Goal: Task Accomplishment & Management: Use online tool/utility

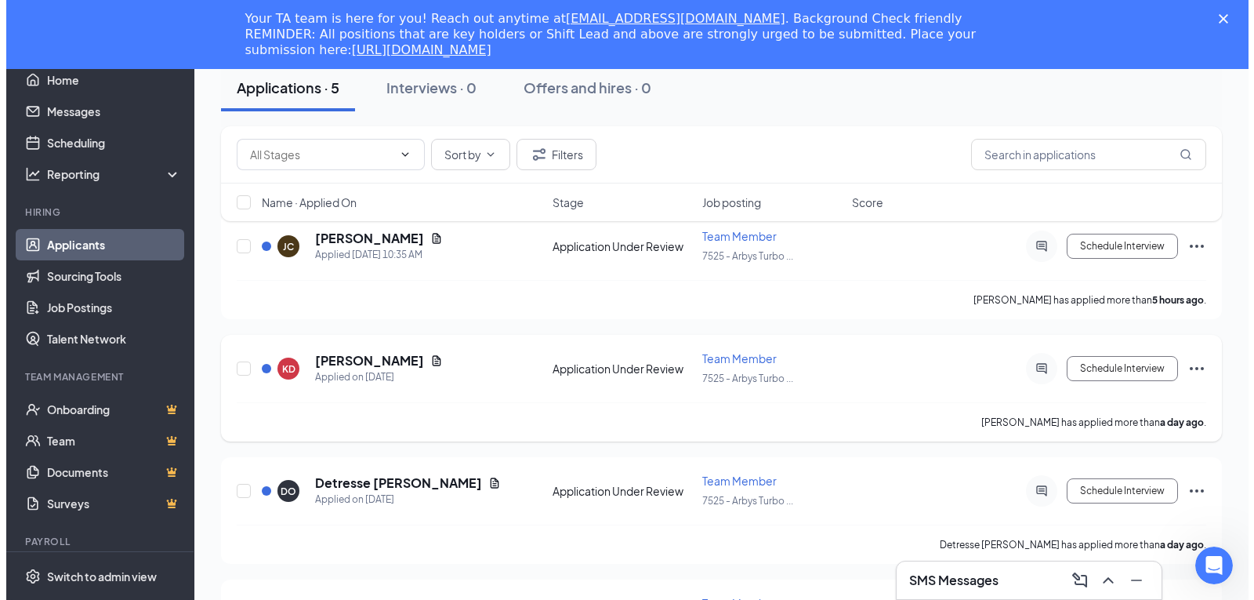
scroll to position [462, 0]
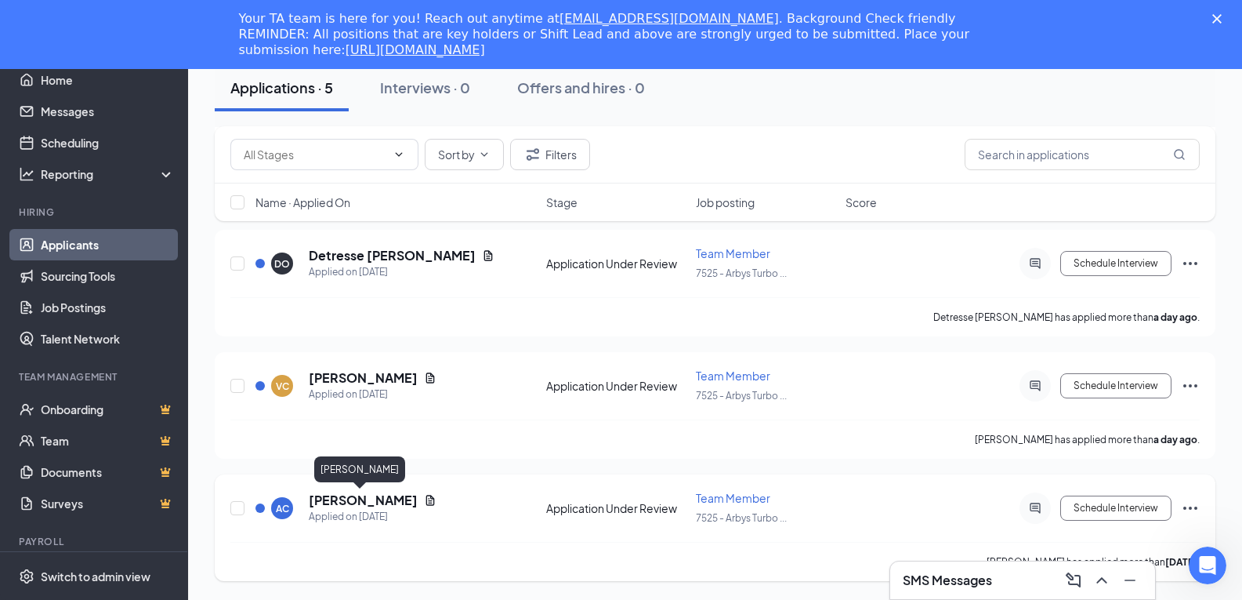
click at [390, 497] on h5 "[PERSON_NAME]" at bounding box center [363, 499] width 109 height 17
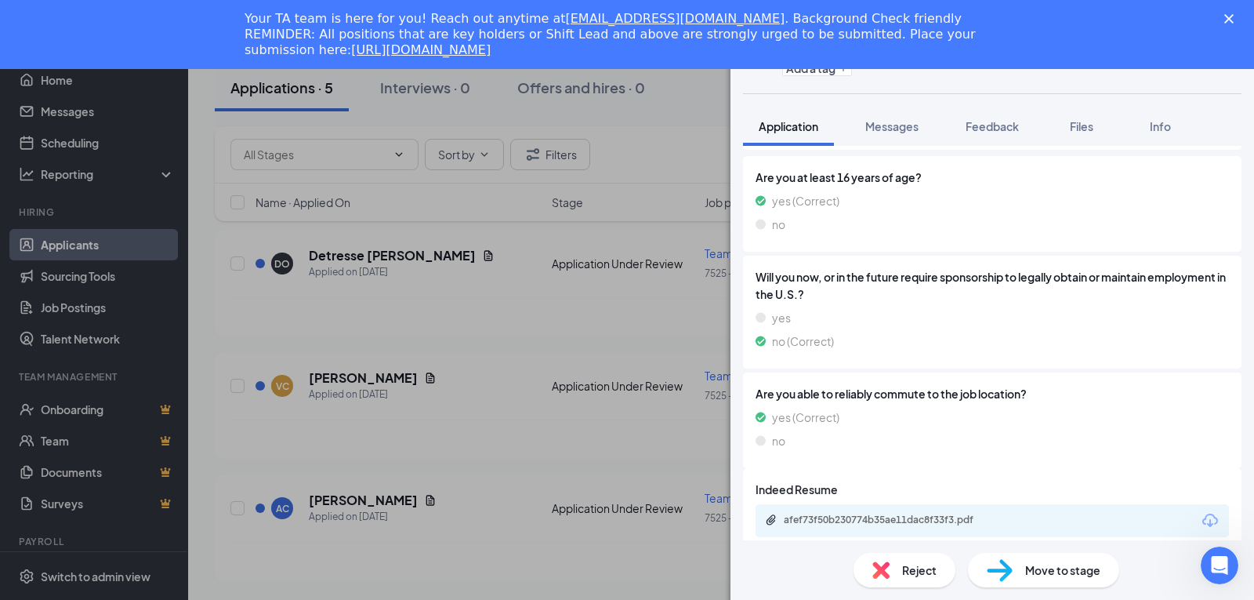
scroll to position [280, 0]
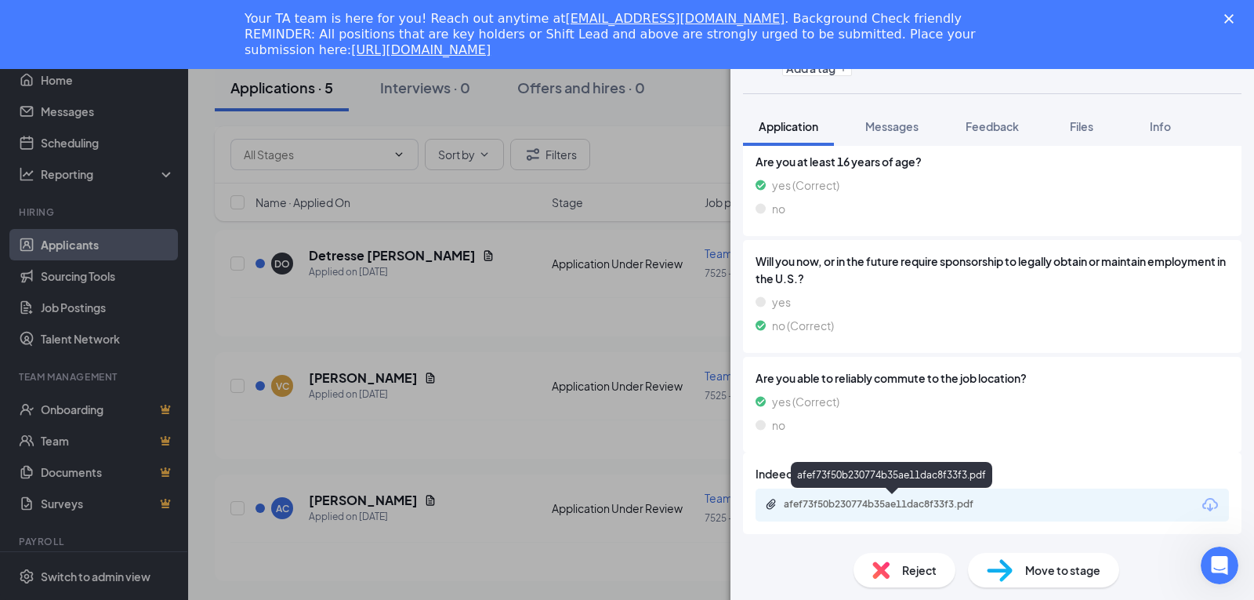
click at [908, 502] on div "afef73f50b230774b35ae11dac8f33f3.pdf" at bounding box center [893, 504] width 219 height 13
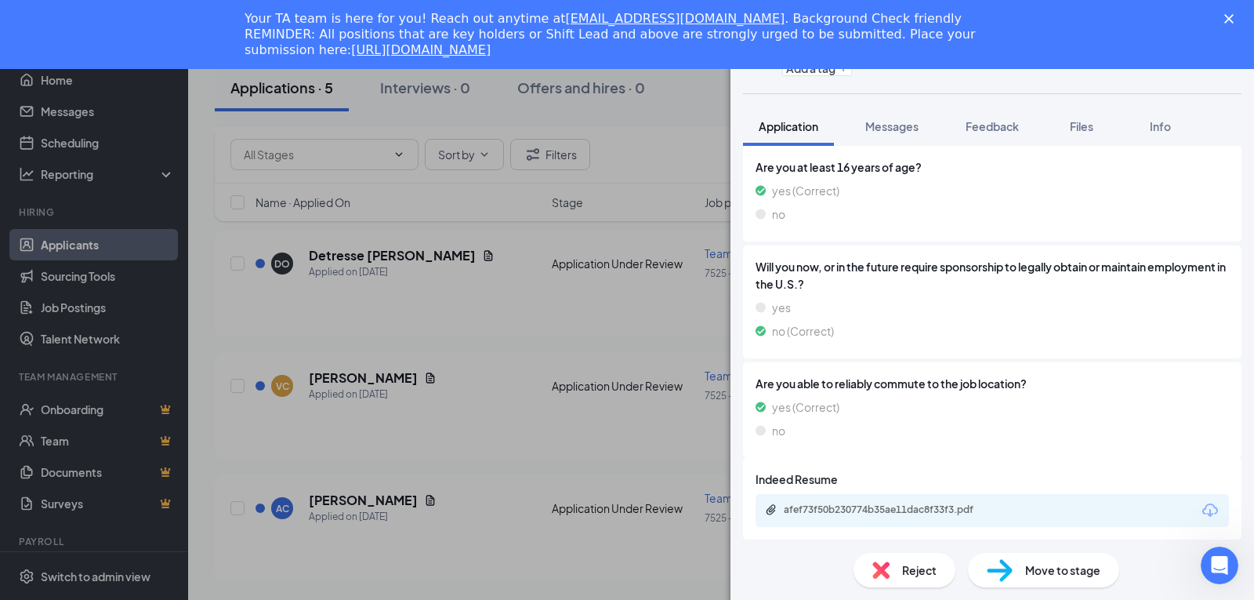
click at [1234, 18] on div "Close" at bounding box center [1232, 18] width 16 height 9
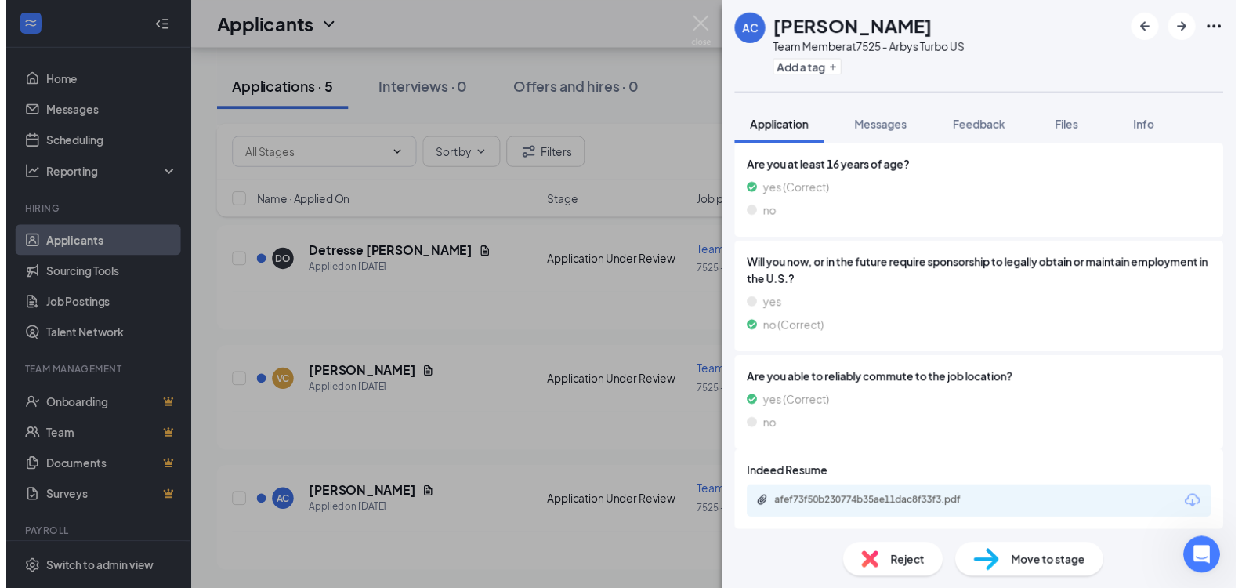
scroll to position [393, 0]
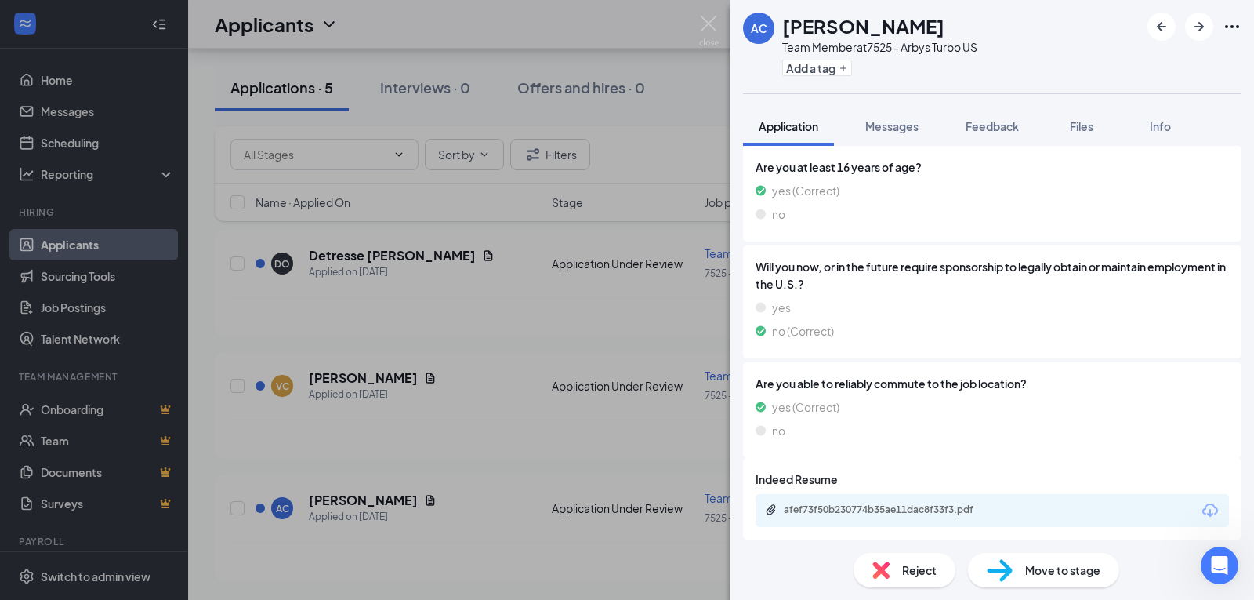
click at [430, 263] on div "AC [PERSON_NAME] Team Member at 7525 - Arbys Turbo US Add a tag Application Mes…" at bounding box center [627, 300] width 1254 height 600
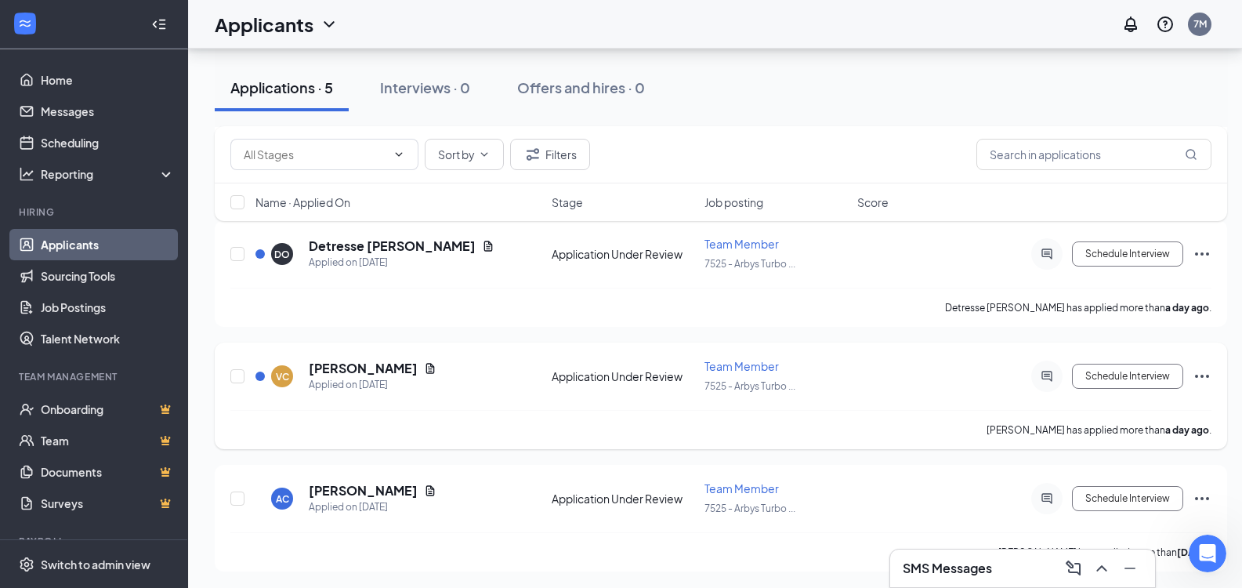
scroll to position [405, 0]
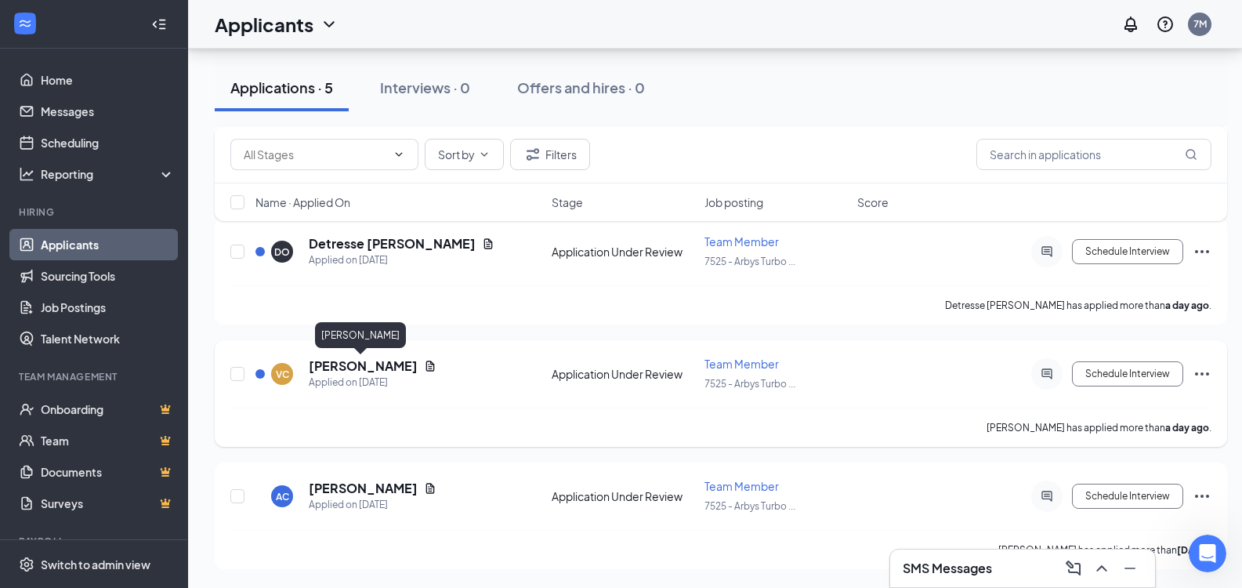
click at [361, 364] on h5 "[PERSON_NAME]" at bounding box center [363, 365] width 109 height 17
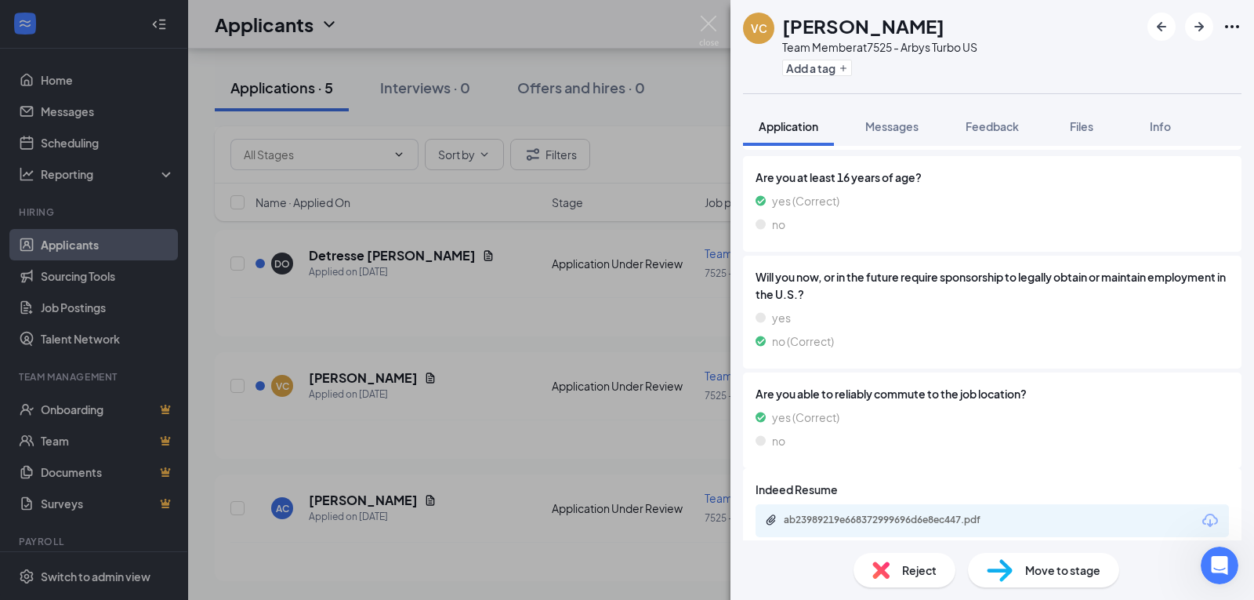
scroll to position [280, 0]
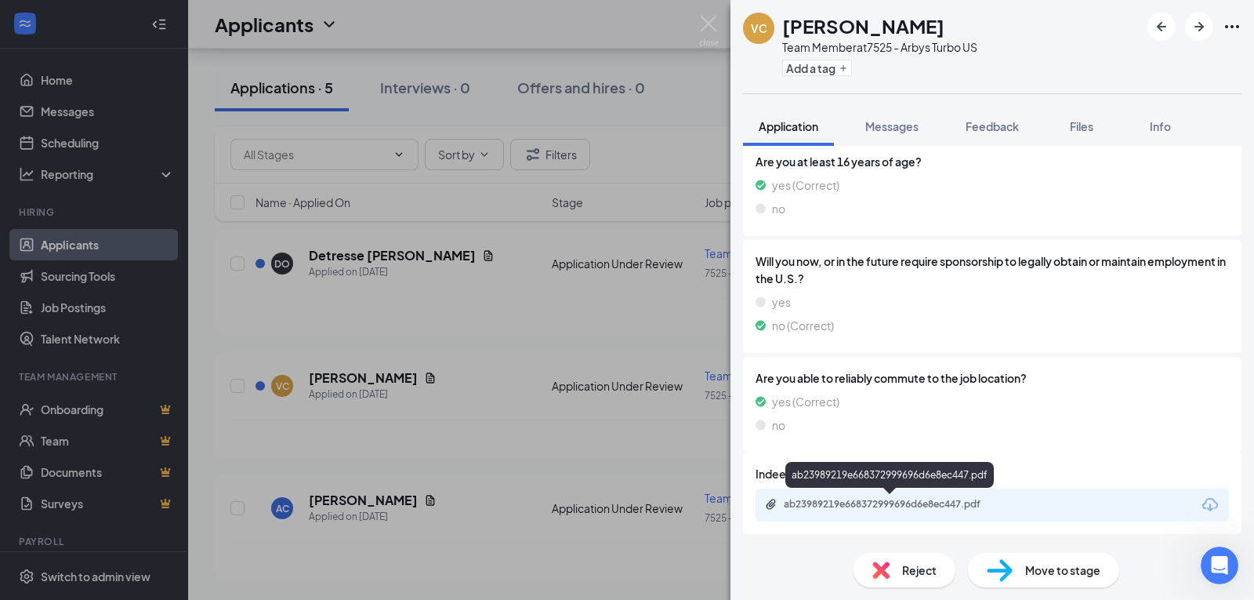
click at [860, 504] on div "ab23989219e668372999696d6e8ec447.pdf" at bounding box center [893, 504] width 219 height 13
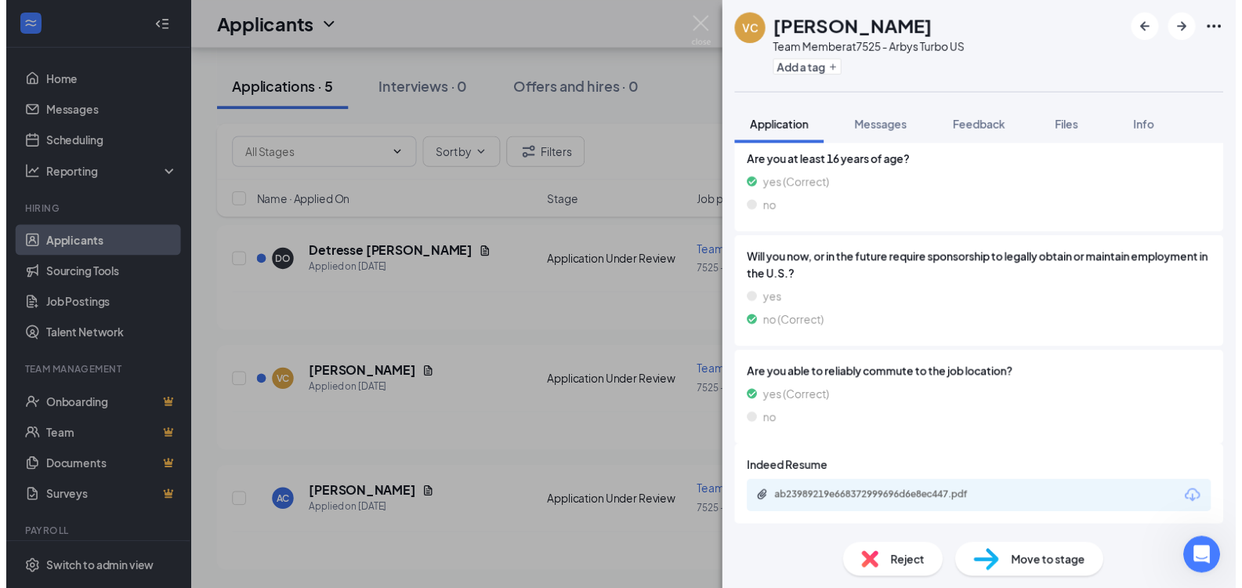
scroll to position [274, 0]
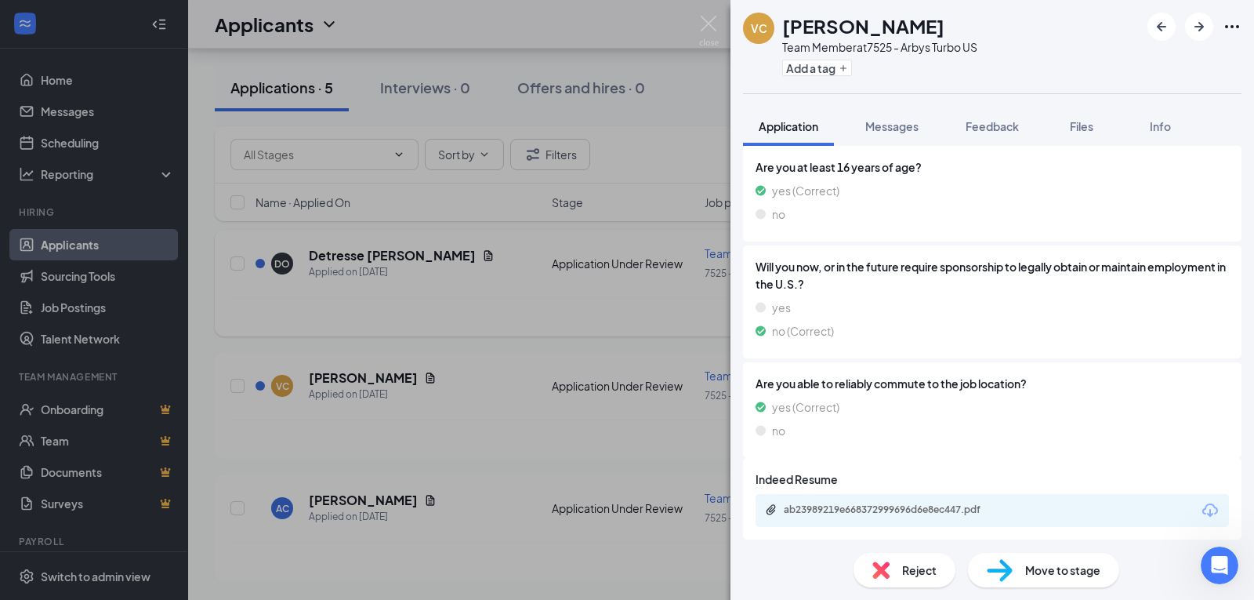
click at [498, 290] on div "VC [PERSON_NAME] Team Member at 7525 - Arbys Turbo US Add a tag Application Mes…" at bounding box center [627, 300] width 1254 height 600
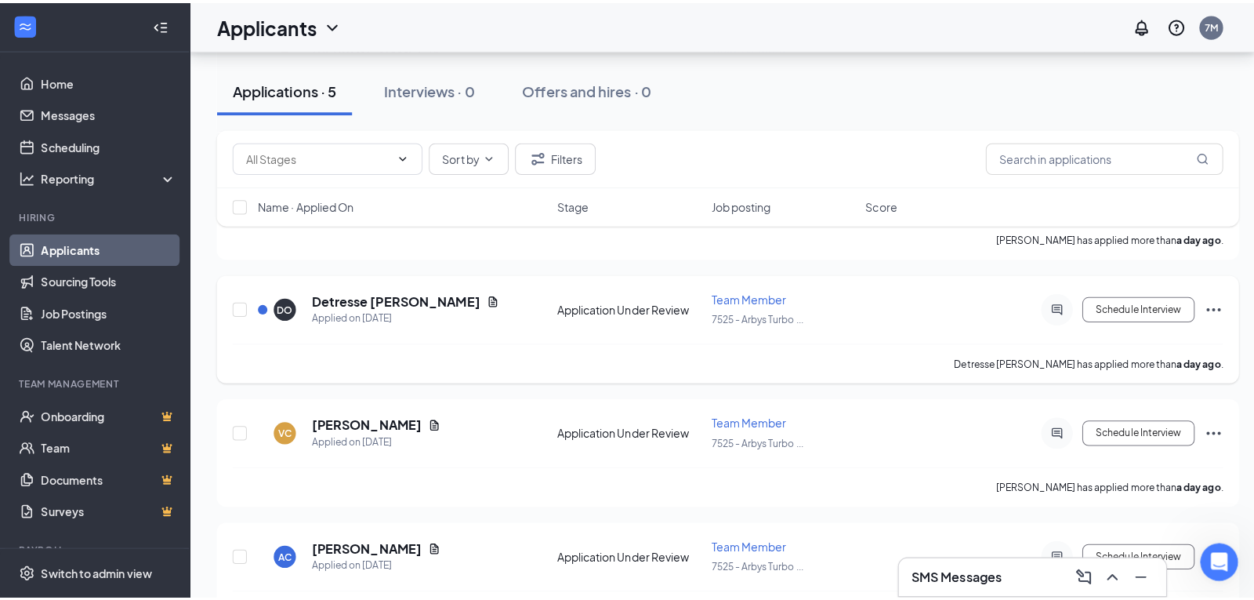
scroll to position [237, 0]
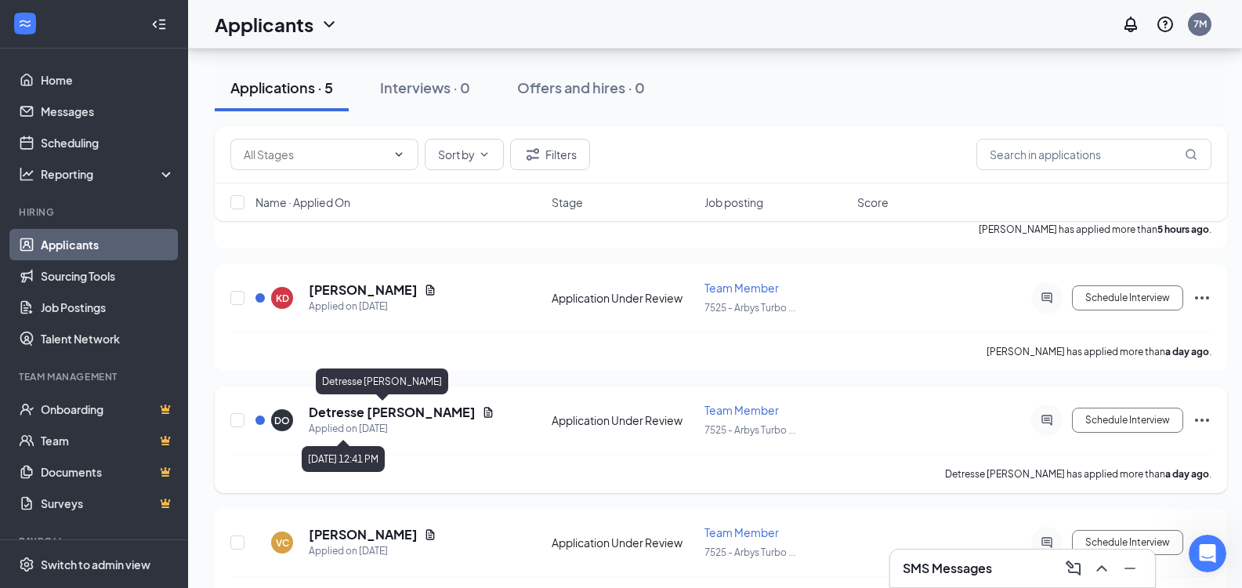
click at [377, 411] on h5 "Detresse [PERSON_NAME]" at bounding box center [392, 412] width 167 height 17
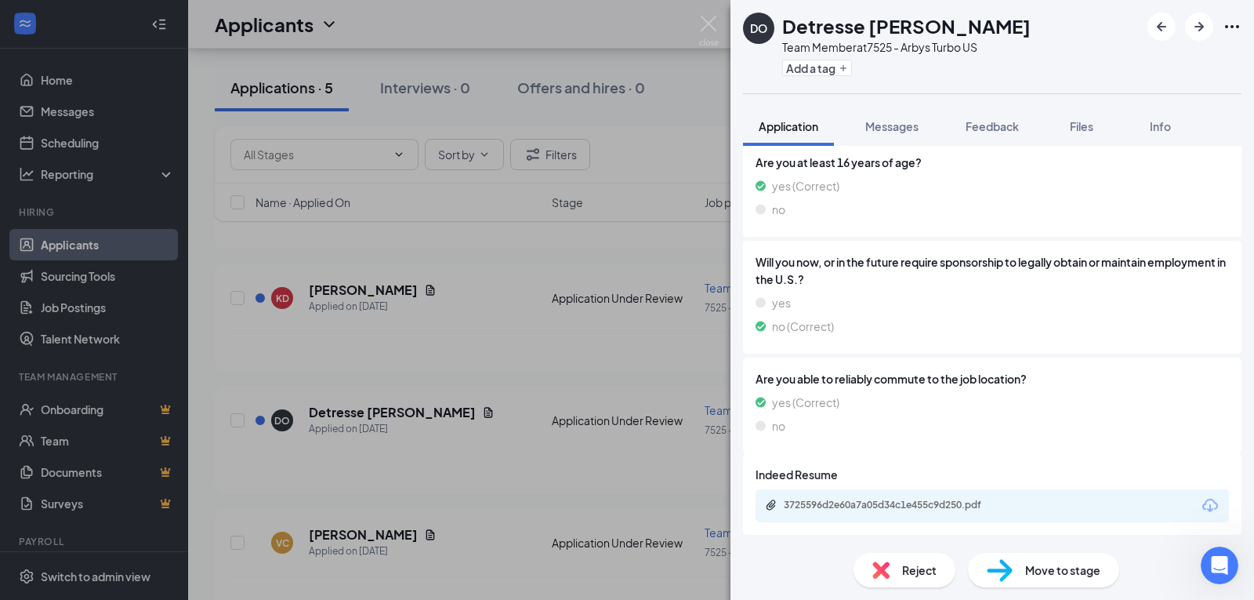
scroll to position [236, 0]
click at [901, 506] on div "3725596d2e60a7a05d34c1e455c9d250.pdf" at bounding box center [893, 504] width 219 height 13
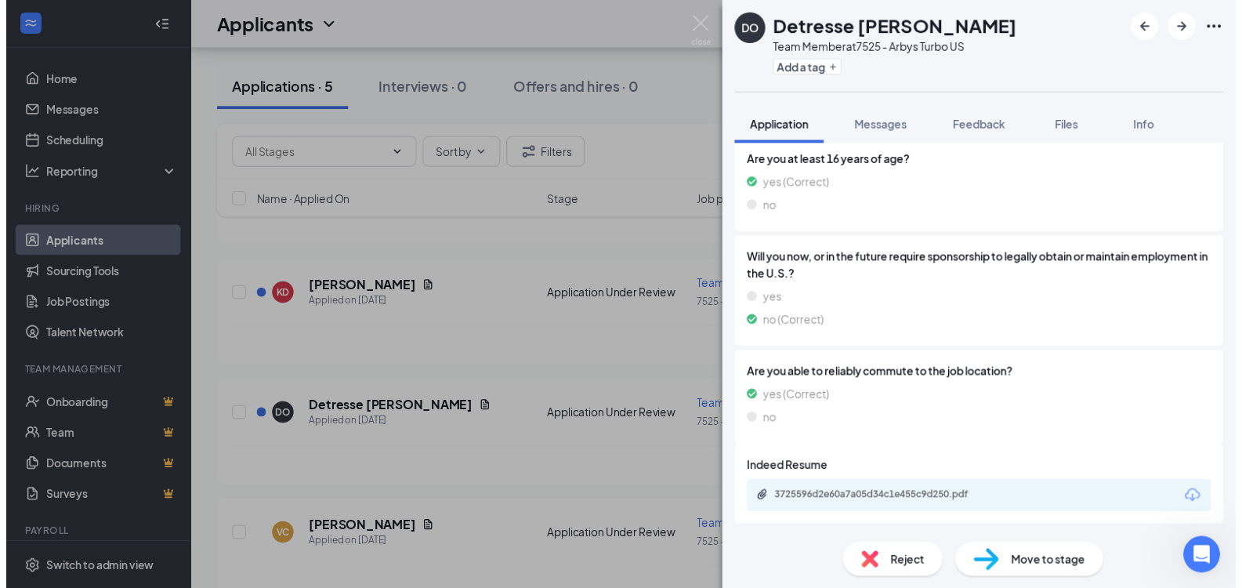
scroll to position [230, 0]
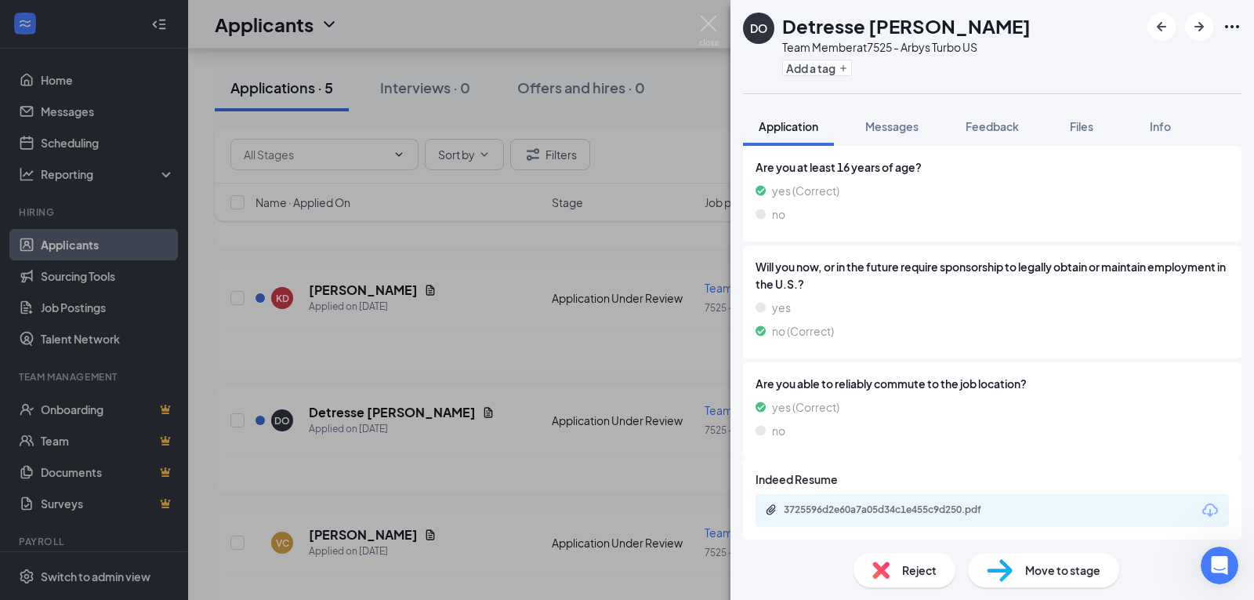
click at [412, 346] on div "DO Detresse [PERSON_NAME] Team Member at 7525 - Arbys Turbo US Add a tag Applic…" at bounding box center [627, 300] width 1254 height 600
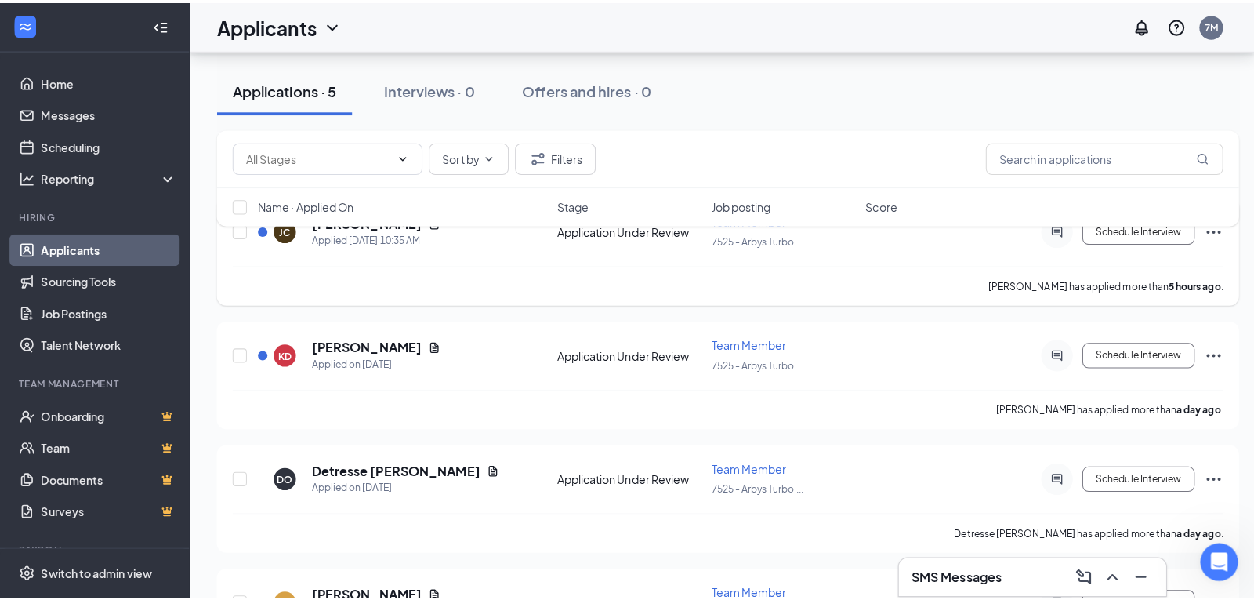
scroll to position [158, 0]
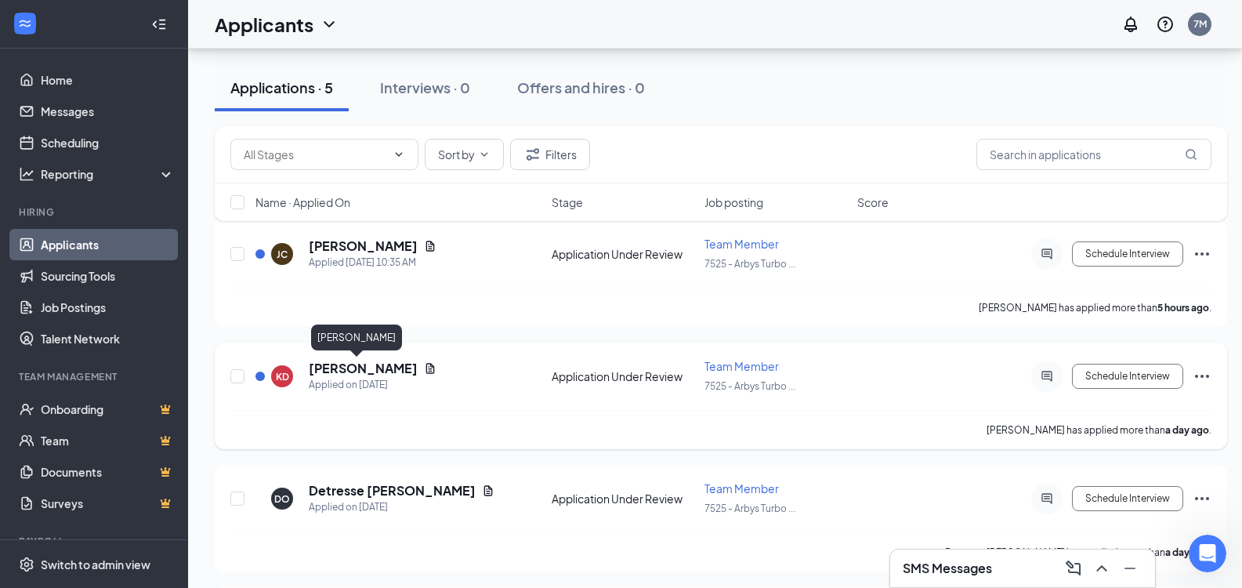
click at [350, 370] on h5 "[PERSON_NAME]" at bounding box center [363, 368] width 109 height 17
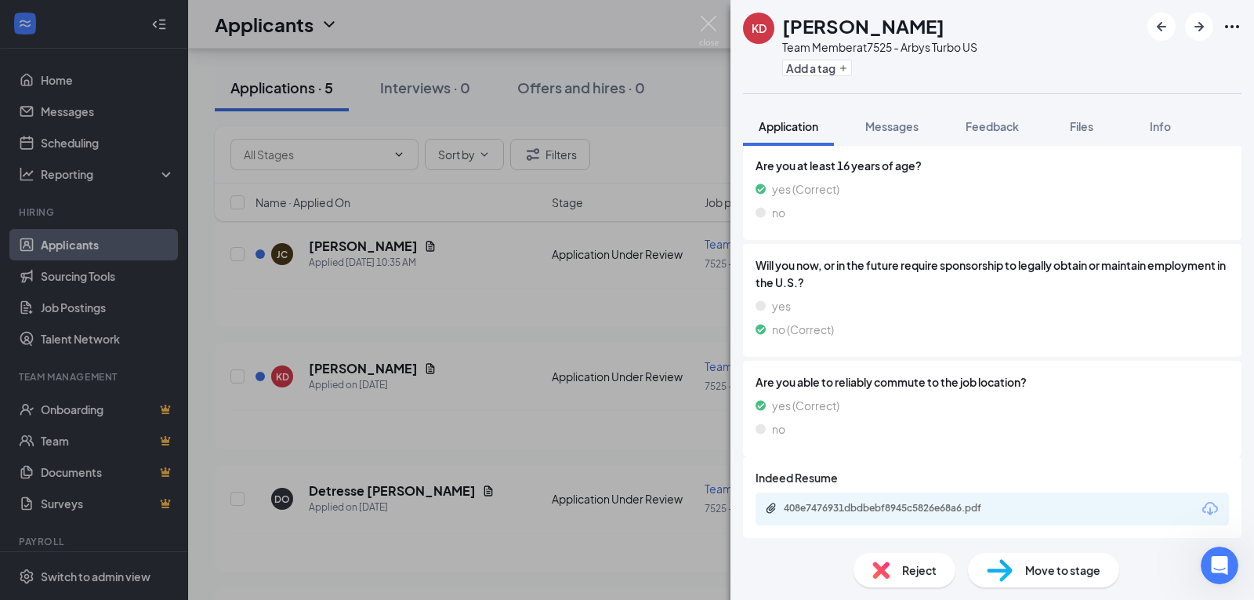
scroll to position [236, 0]
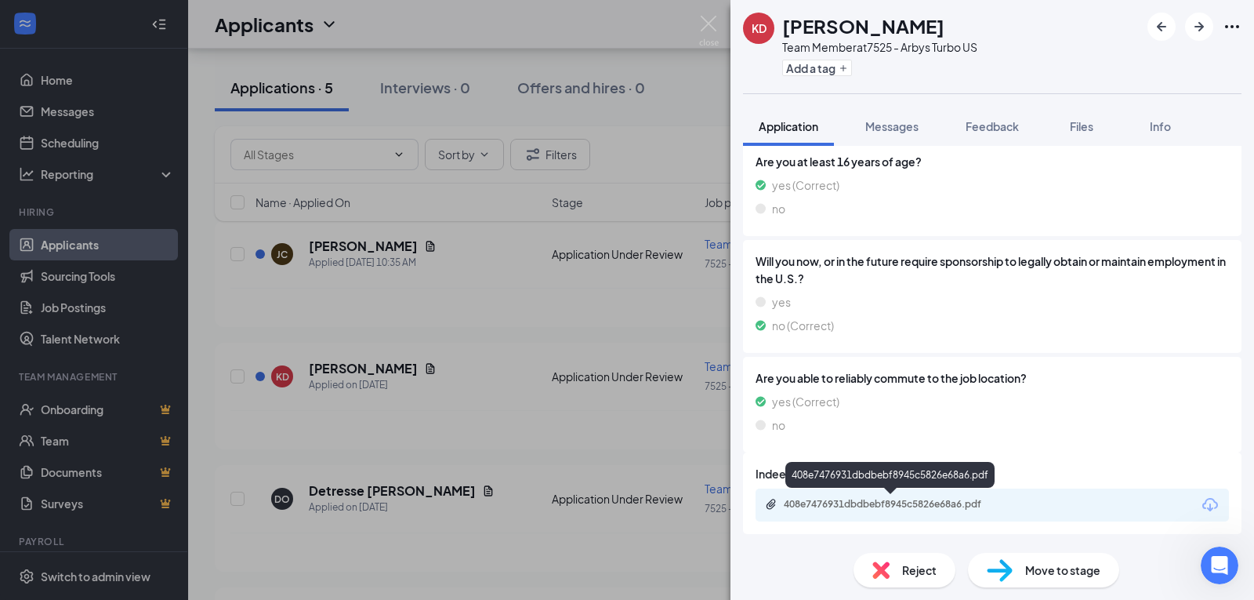
click at [883, 505] on div "408e7476931dbdbebf8945c5826e68a6.pdf" at bounding box center [893, 504] width 219 height 13
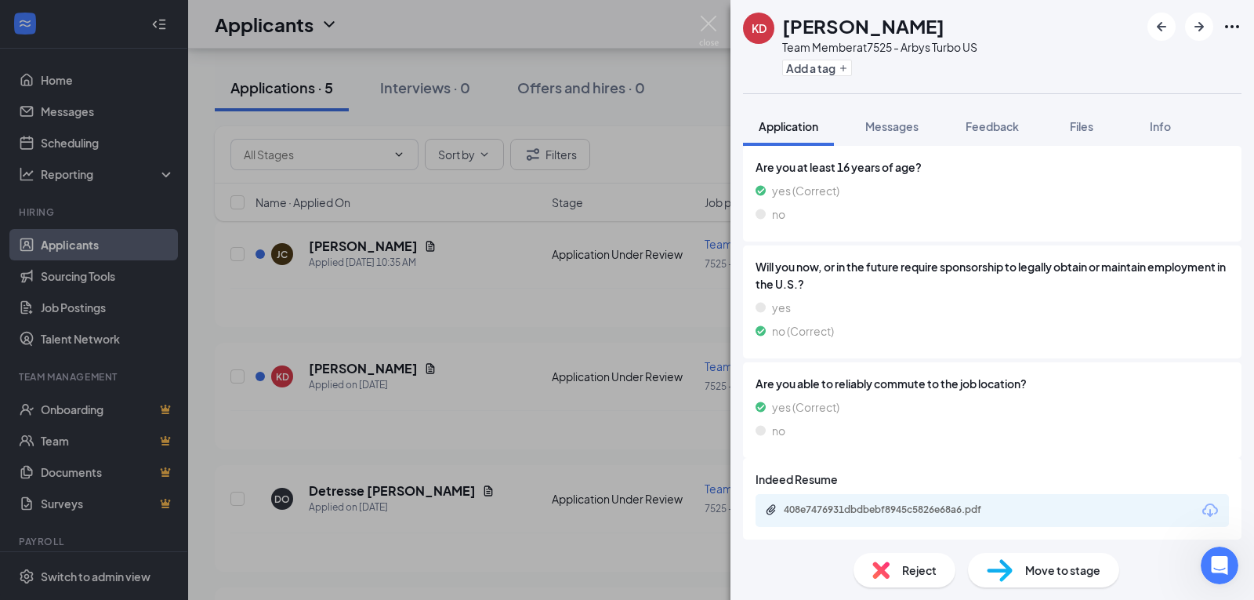
click at [463, 276] on div "KD [PERSON_NAME] Team Member at 7525 - Arbys Turbo US Add a tag Application Mes…" at bounding box center [627, 300] width 1254 height 600
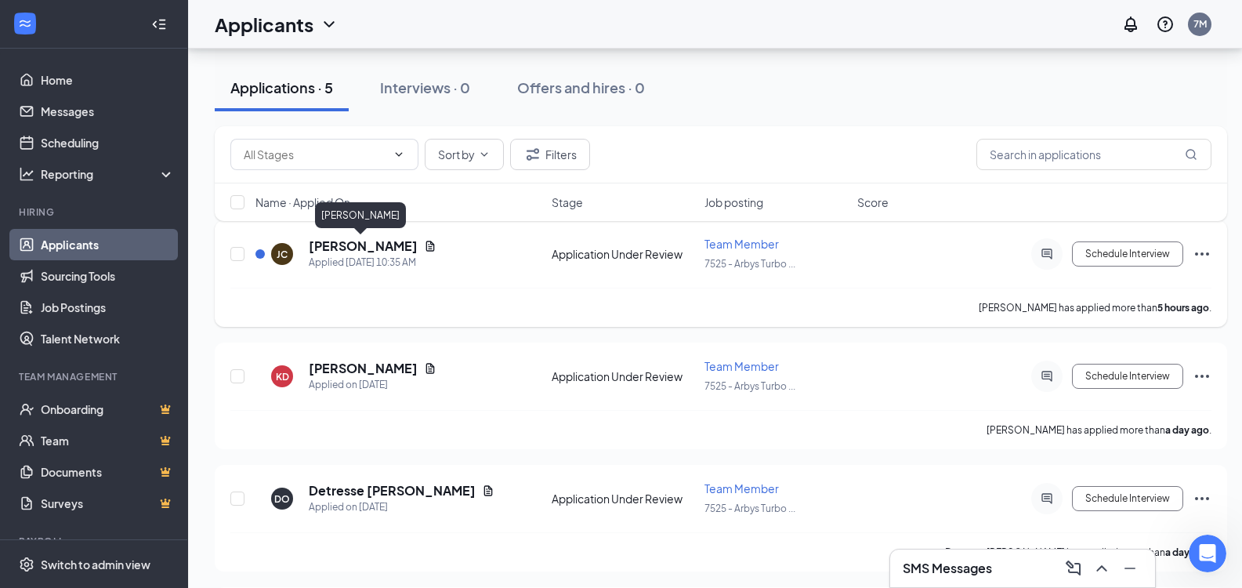
click at [346, 252] on h5 "[PERSON_NAME]" at bounding box center [363, 245] width 109 height 17
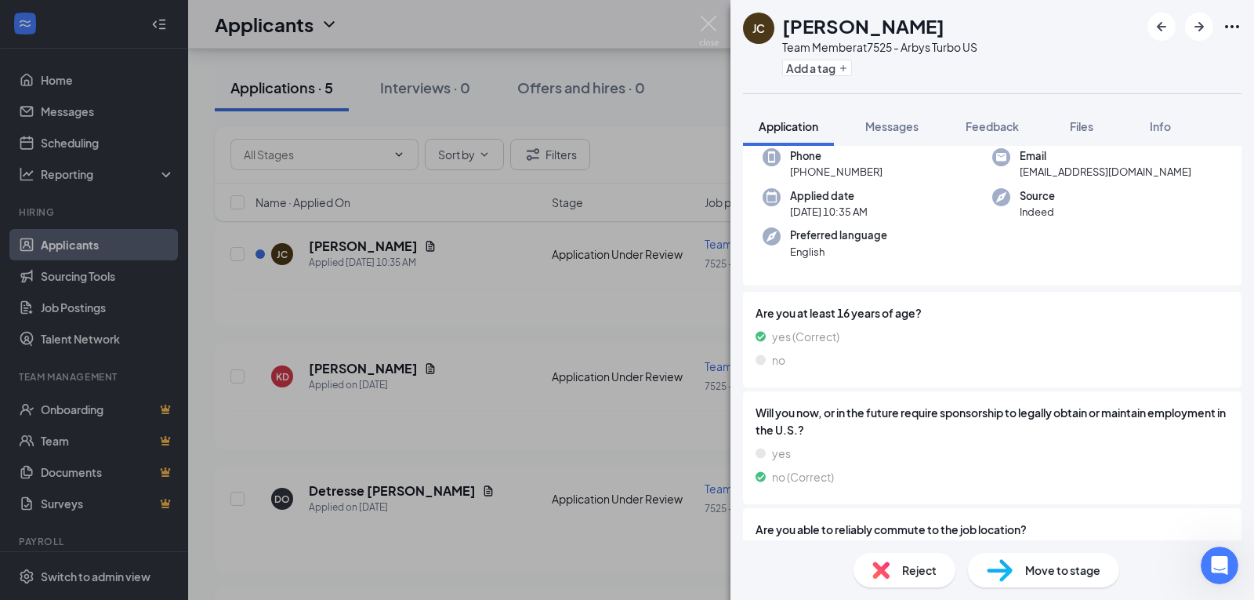
scroll to position [280, 0]
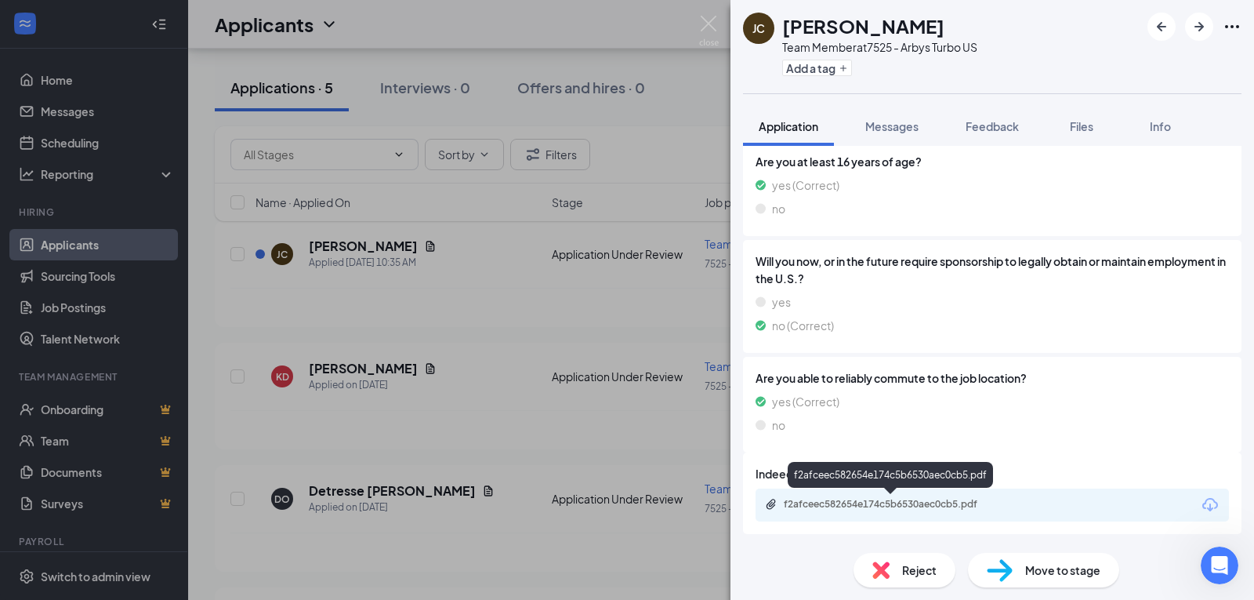
click at [926, 506] on div "f2afceec582654e174c5b6530aec0cb5.pdf" at bounding box center [893, 504] width 219 height 13
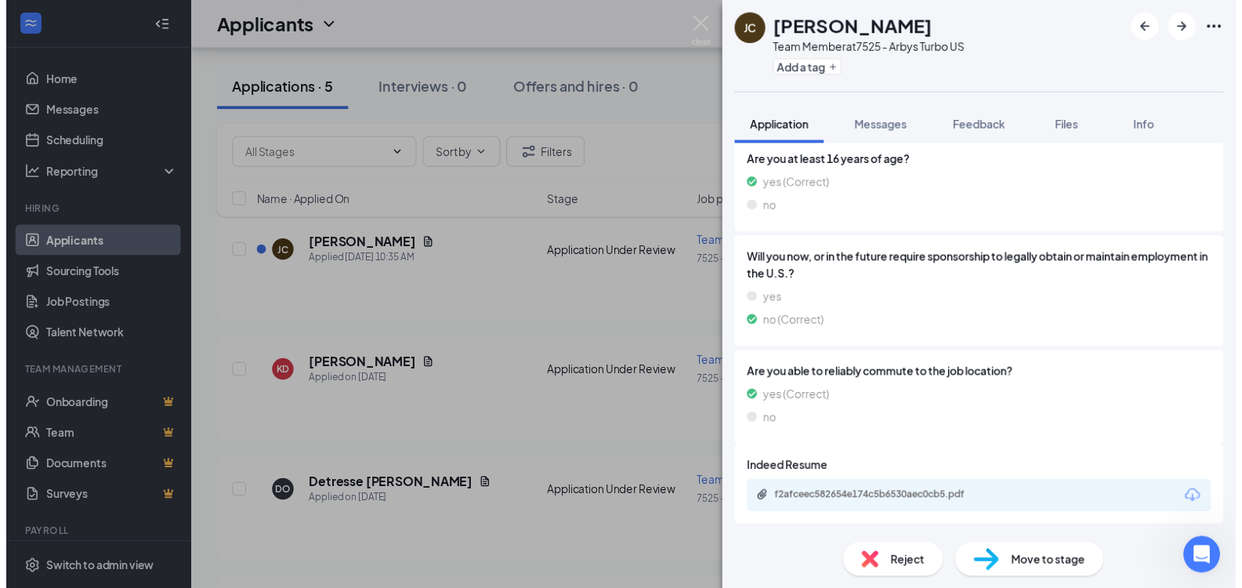
scroll to position [274, 0]
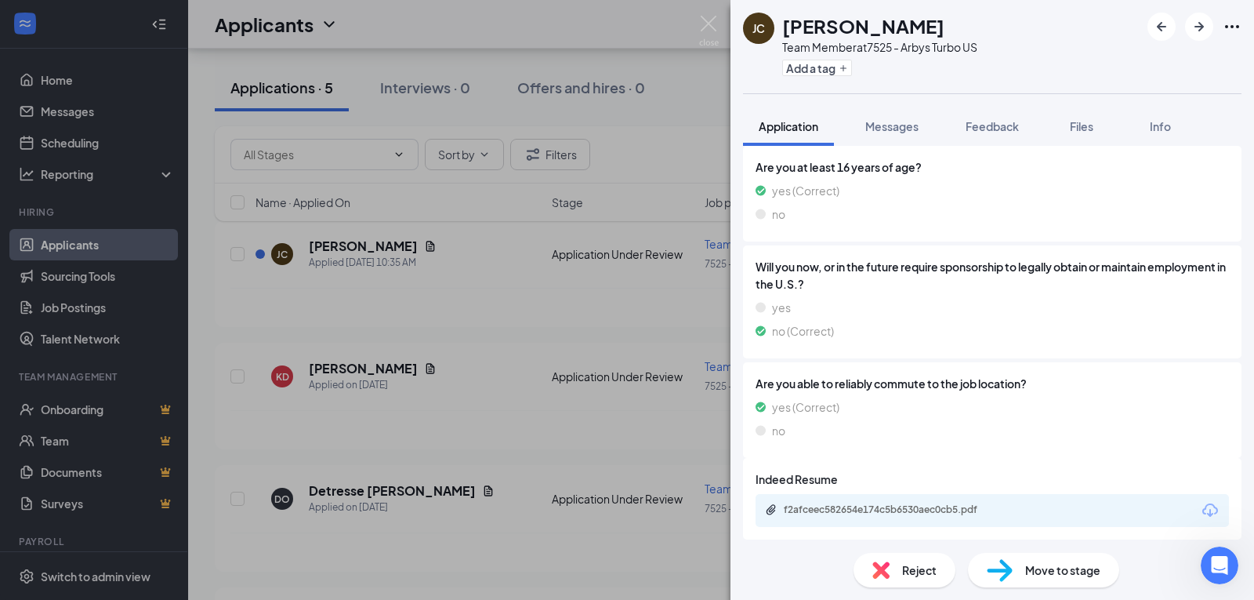
click at [492, 349] on div "[PERSON_NAME] Team Member at 7525 - Arbys Turbo US Add a tag Application Messag…" at bounding box center [627, 300] width 1254 height 600
